Goal: Task Accomplishment & Management: Complete application form

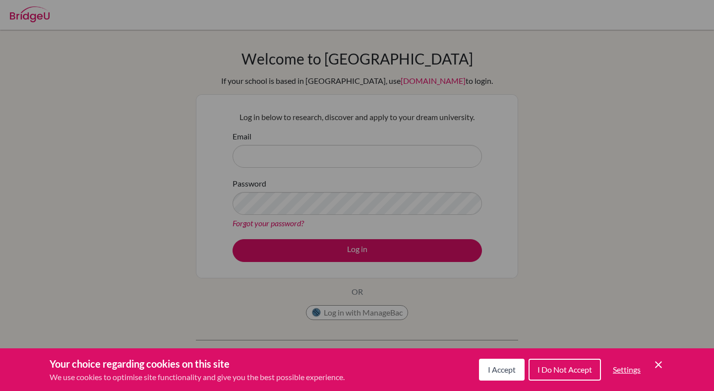
click at [512, 374] on button "I Accept" at bounding box center [502, 369] width 46 height 22
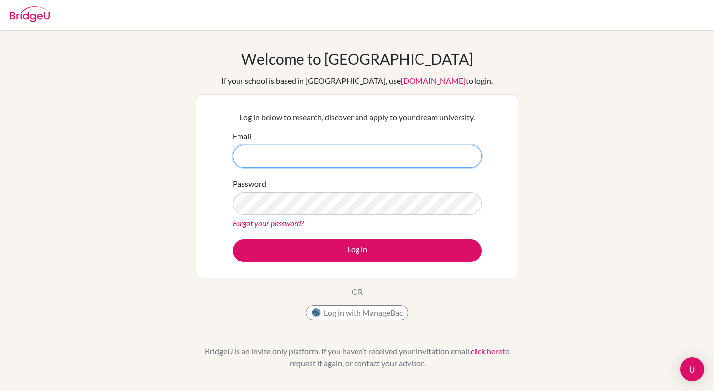
click at [324, 150] on input "Email" at bounding box center [356, 156] width 249 height 23
type input "u"
type input "[EMAIL_ADDRESS][DOMAIN_NAME]"
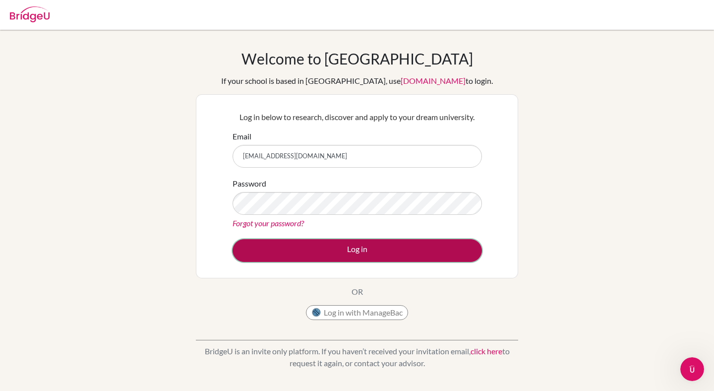
click at [344, 246] on button "Log in" at bounding box center [356, 250] width 249 height 23
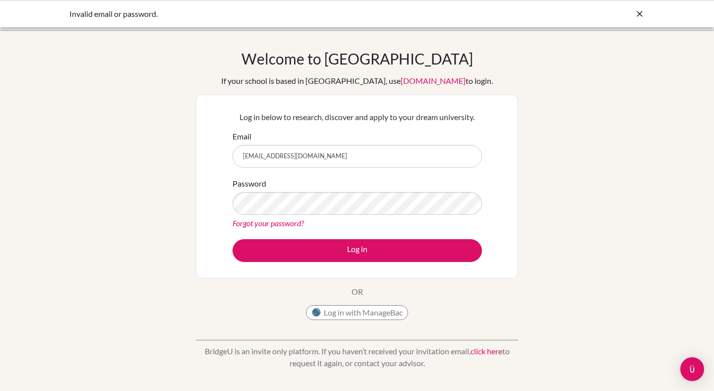
click at [314, 157] on input "[EMAIL_ADDRESS][DOMAIN_NAME]" at bounding box center [356, 156] width 249 height 23
drag, startPoint x: 314, startPoint y: 157, endPoint x: 212, endPoint y: 154, distance: 102.2
click at [212, 155] on div "Log in below to research, discover and apply to your dream university. Email [E…" at bounding box center [357, 186] width 322 height 184
